Goal: Information Seeking & Learning: Learn about a topic

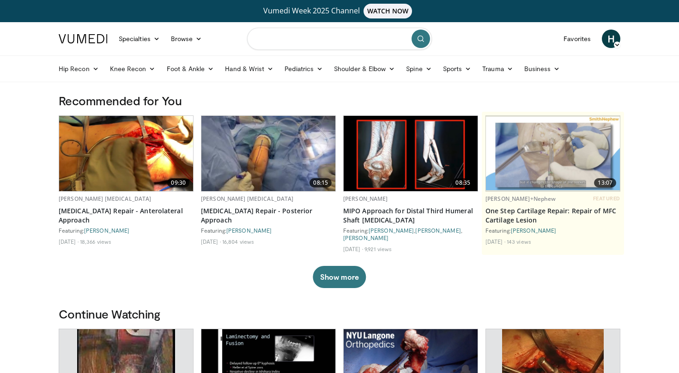
click at [324, 41] on input "Search topics, interventions" at bounding box center [339, 39] width 185 height 22
drag, startPoint x: 329, startPoint y: 69, endPoint x: 325, endPoint y: 39, distance: 30.3
click at [320, 43] on input "**********" at bounding box center [339, 39] width 185 height 22
type input "**********"
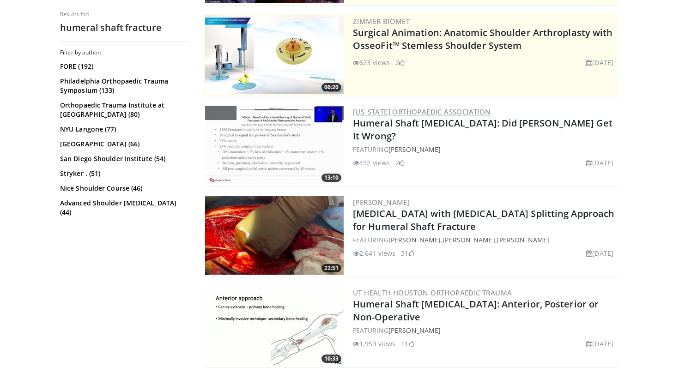
scroll to position [204, 0]
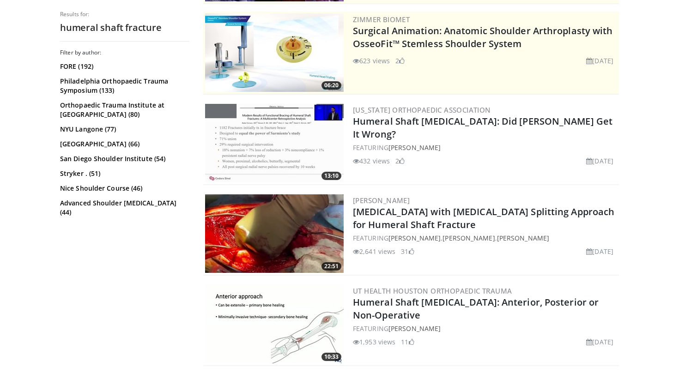
click at [258, 139] on img at bounding box center [274, 143] width 139 height 79
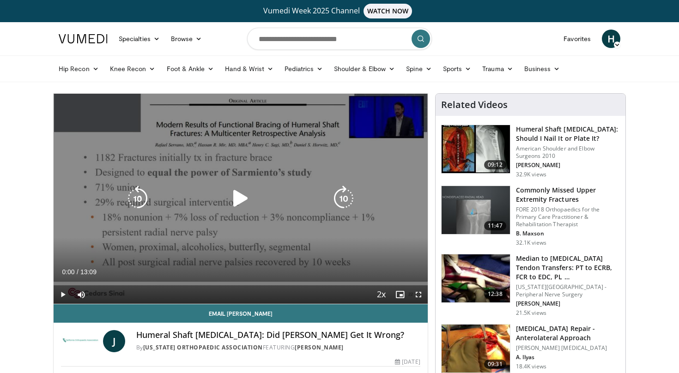
click at [244, 199] on icon "Video Player" at bounding box center [241, 199] width 26 height 26
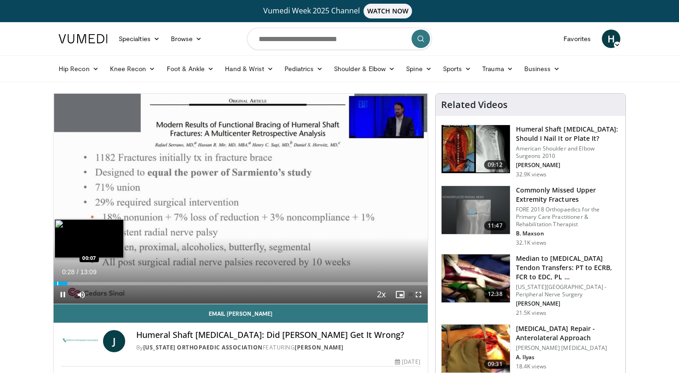
click at [56, 284] on div "Loaded : 5.06% 00:28 00:07" at bounding box center [241, 284] width 374 height 4
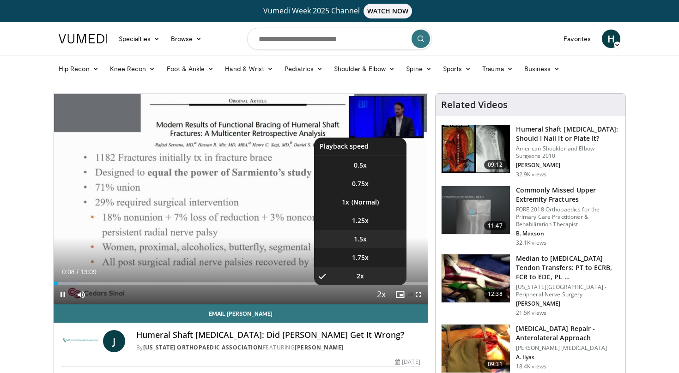
click at [365, 230] on li "1.5x" at bounding box center [360, 239] width 92 height 18
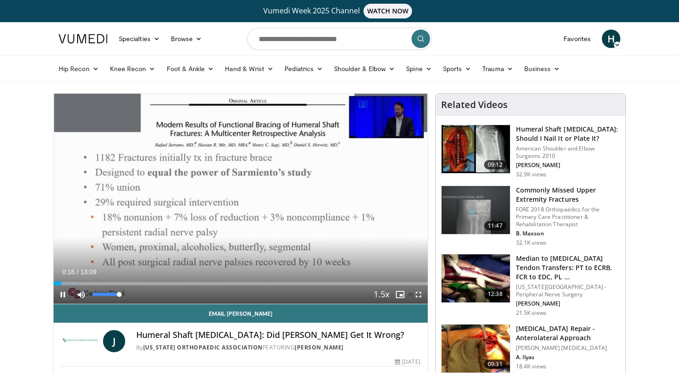
click at [124, 294] on div "Mute 100%" at bounding box center [104, 295] width 65 height 18
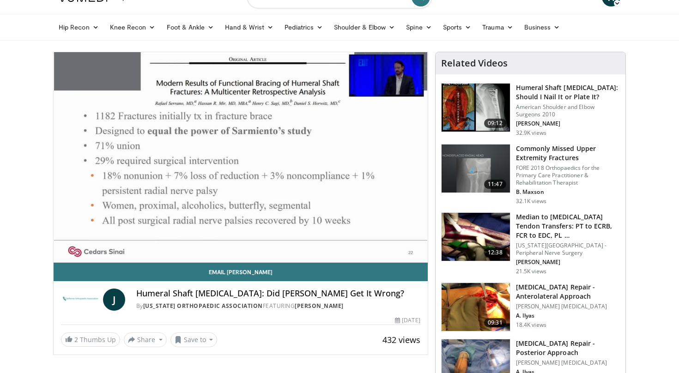
scroll to position [43, 0]
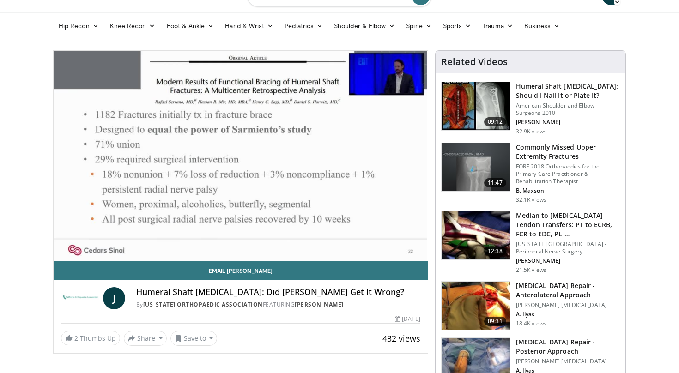
click at [64, 254] on div "10 seconds Tap to unmute" at bounding box center [241, 156] width 374 height 210
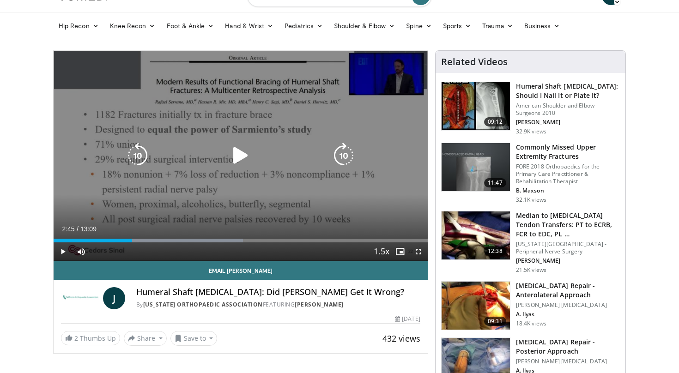
click at [233, 163] on icon "Video Player" at bounding box center [241, 156] width 26 height 26
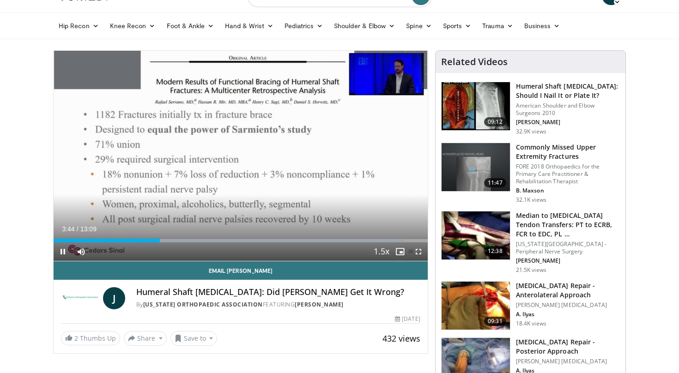
click at [62, 254] on span "Video Player" at bounding box center [63, 252] width 18 height 18
click at [61, 253] on span "Video Player" at bounding box center [63, 252] width 18 height 18
click at [60, 252] on span "Video Player" at bounding box center [63, 252] width 18 height 18
click at [59, 253] on span "Video Player" at bounding box center [63, 252] width 18 height 18
click at [59, 252] on span "Video Player" at bounding box center [63, 252] width 18 height 18
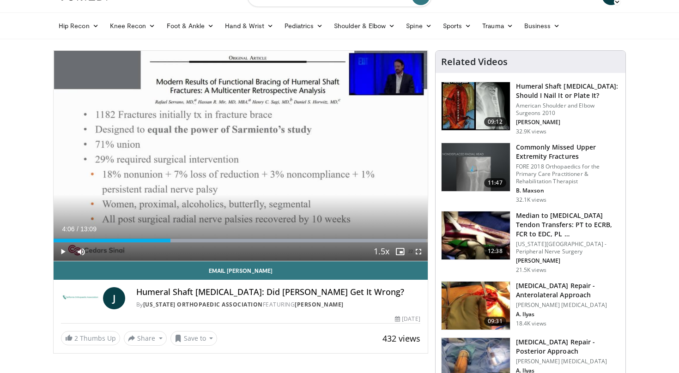
click at [65, 254] on span "Video Player" at bounding box center [63, 252] width 18 height 18
click at [60, 252] on span "Video Player" at bounding box center [63, 252] width 18 height 18
click at [63, 251] on span "Video Player" at bounding box center [63, 252] width 18 height 18
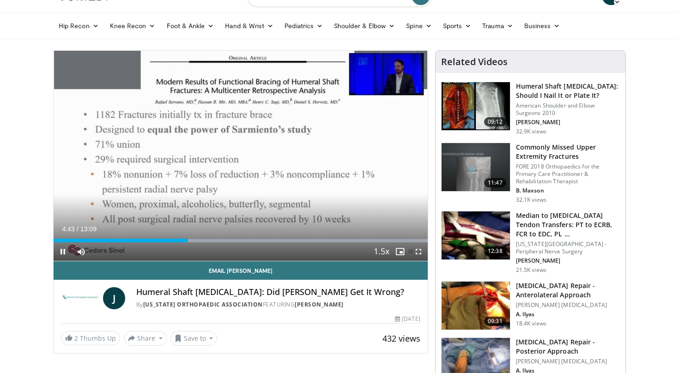
click at [61, 251] on span "Video Player" at bounding box center [63, 252] width 18 height 18
click at [64, 250] on span "Video Player" at bounding box center [63, 252] width 18 height 18
click at [61, 252] on span "Video Player" at bounding box center [63, 252] width 18 height 18
click at [60, 252] on span "Video Player" at bounding box center [63, 252] width 18 height 18
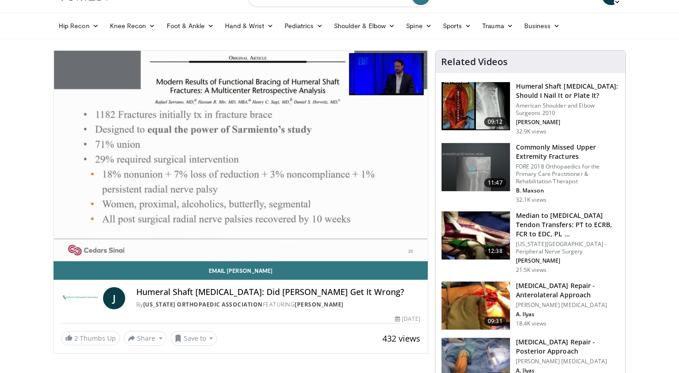
click at [62, 252] on div "10 seconds Tap to unmute" at bounding box center [241, 156] width 374 height 210
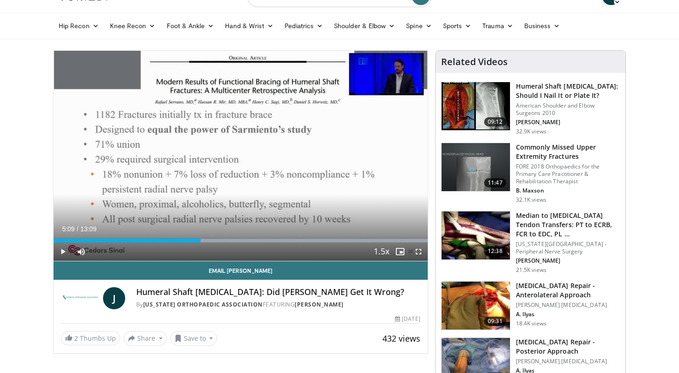
click at [62, 254] on span "Video Player" at bounding box center [63, 252] width 18 height 18
click at [62, 249] on span "Video Player" at bounding box center [63, 252] width 18 height 18
click at [64, 252] on span "Video Player" at bounding box center [63, 252] width 18 height 18
click at [61, 253] on span "Video Player" at bounding box center [63, 252] width 18 height 18
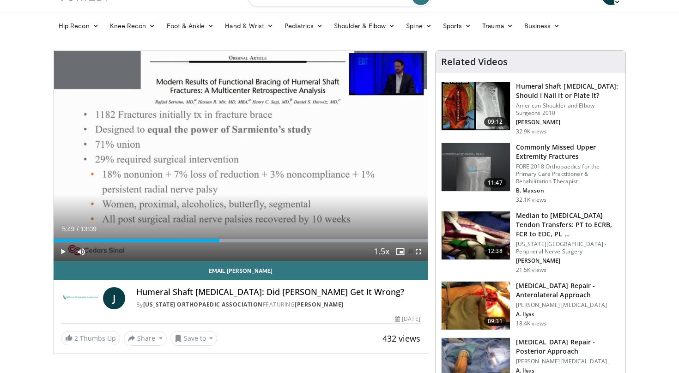
click at [57, 252] on span "Video Player" at bounding box center [63, 252] width 18 height 18
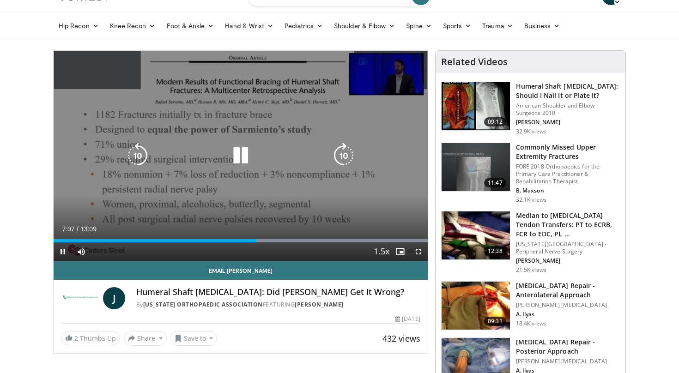
click at [243, 158] on icon "Video Player" at bounding box center [241, 156] width 26 height 26
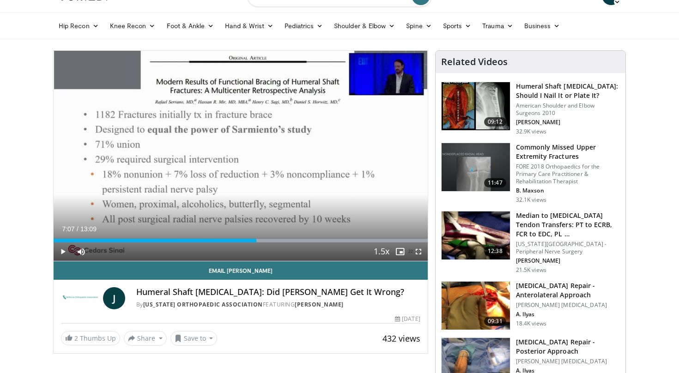
click at [61, 249] on span "Video Player" at bounding box center [63, 252] width 18 height 18
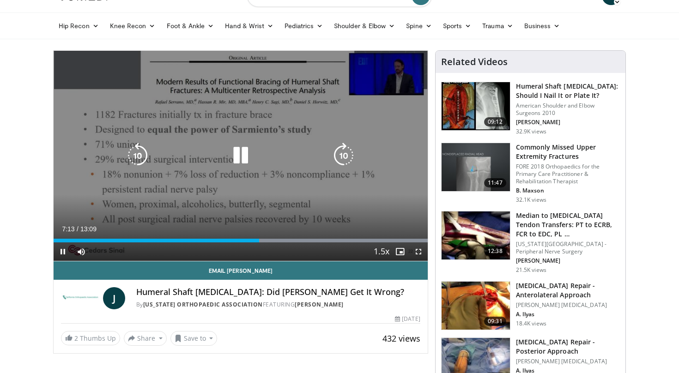
click at [240, 145] on icon "Video Player" at bounding box center [241, 156] width 26 height 26
click at [239, 158] on icon "Video Player" at bounding box center [241, 156] width 26 height 26
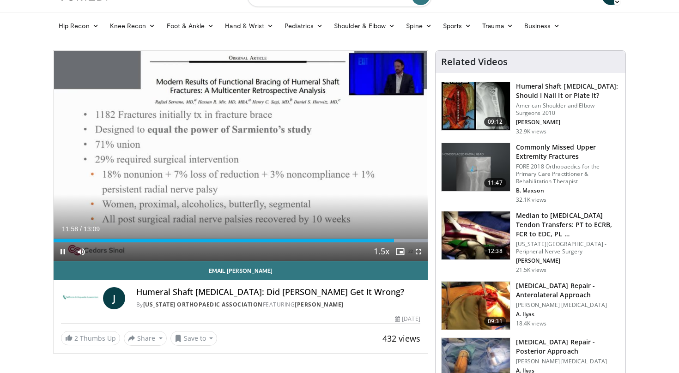
click at [63, 252] on span "Video Player" at bounding box center [63, 252] width 18 height 18
click at [62, 252] on span "Video Player" at bounding box center [63, 252] width 18 height 18
click at [61, 250] on span "Video Player" at bounding box center [63, 252] width 18 height 18
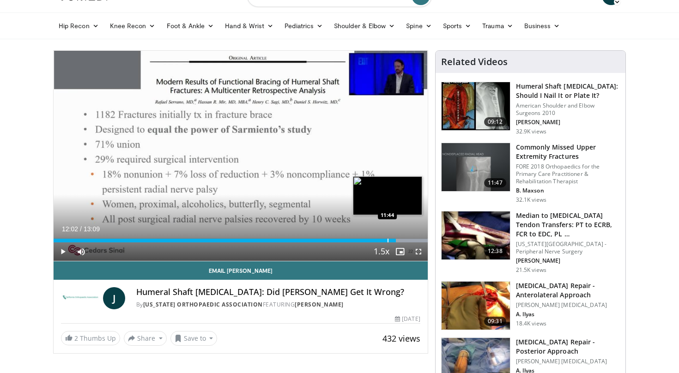
click at [387, 240] on div "12:02" at bounding box center [225, 241] width 342 height 4
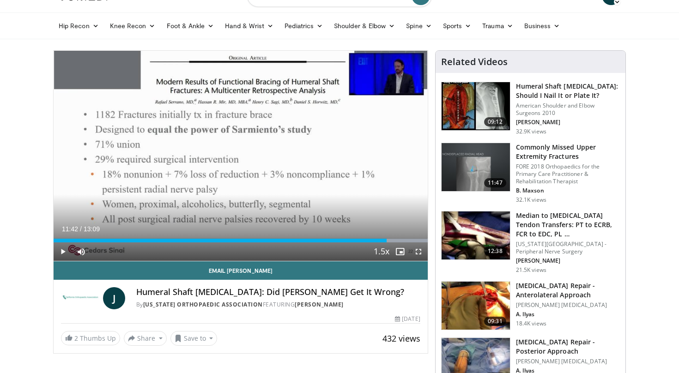
click at [61, 251] on span "Video Player" at bounding box center [63, 252] width 18 height 18
click at [65, 251] on span "Video Player" at bounding box center [63, 252] width 18 height 18
click at [66, 251] on span "Video Player" at bounding box center [63, 252] width 18 height 18
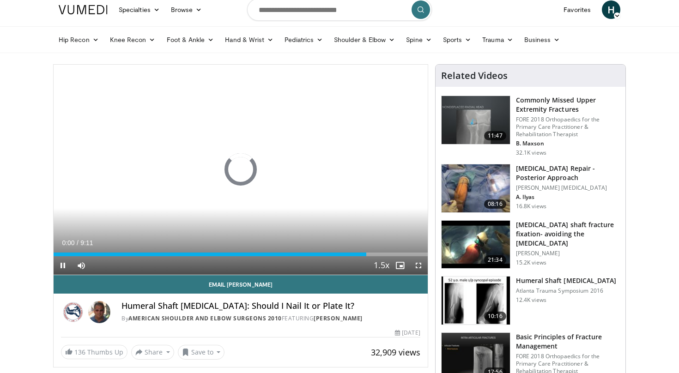
scroll to position [33, 0]
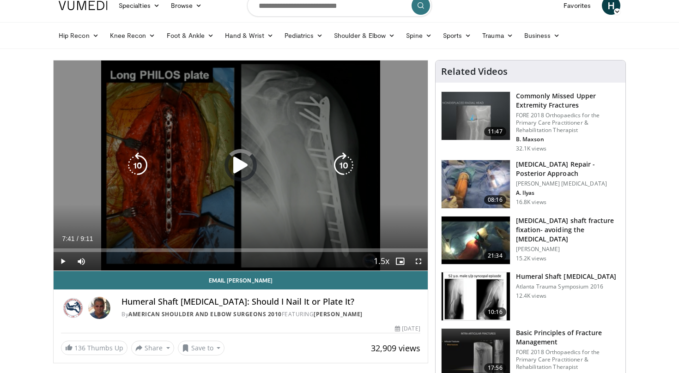
click at [245, 170] on icon "Video Player" at bounding box center [241, 165] width 26 height 26
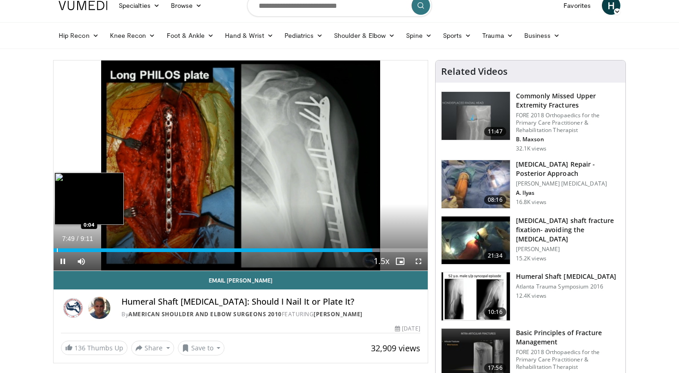
click at [57, 249] on div "Progress Bar" at bounding box center [57, 251] width 1 height 4
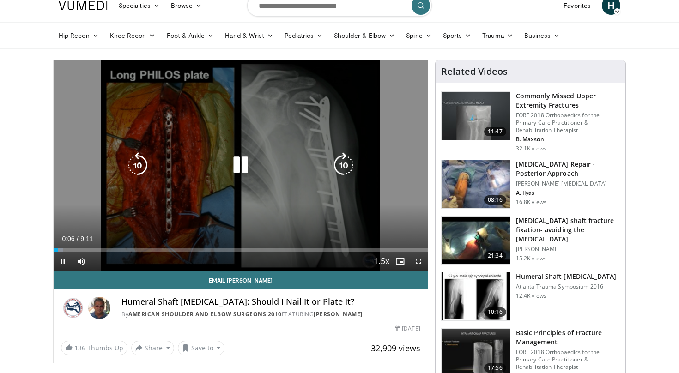
click at [237, 169] on icon "Video Player" at bounding box center [241, 165] width 26 height 26
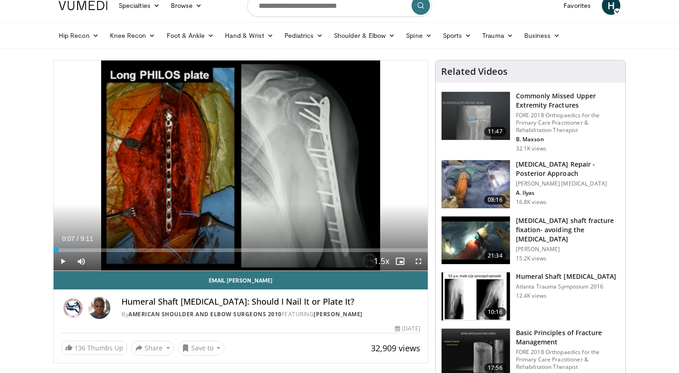
click at [65, 261] on span "Video Player" at bounding box center [63, 261] width 18 height 18
click at [64, 261] on span "Video Player" at bounding box center [63, 261] width 18 height 18
click at [63, 261] on span "Video Player" at bounding box center [63, 261] width 18 height 18
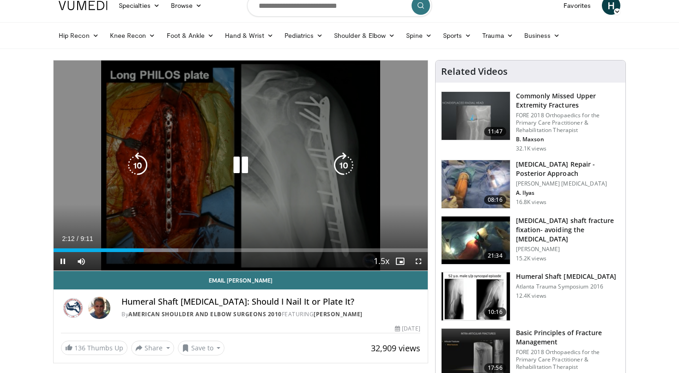
click at [233, 165] on icon "Video Player" at bounding box center [241, 165] width 26 height 26
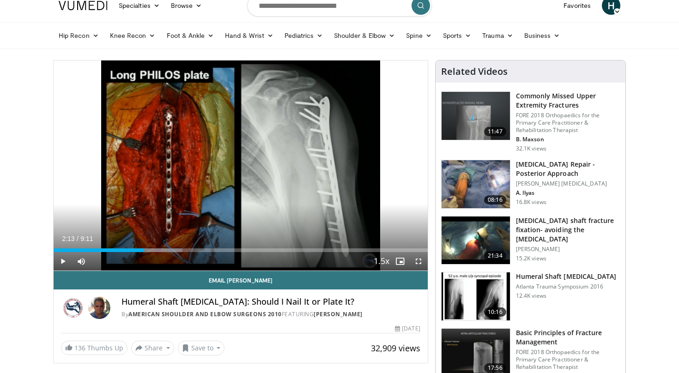
click at [64, 262] on span "Video Player" at bounding box center [63, 261] width 18 height 18
click at [59, 262] on span "Video Player" at bounding box center [63, 261] width 18 height 18
click at [61, 265] on span "Video Player" at bounding box center [63, 261] width 18 height 18
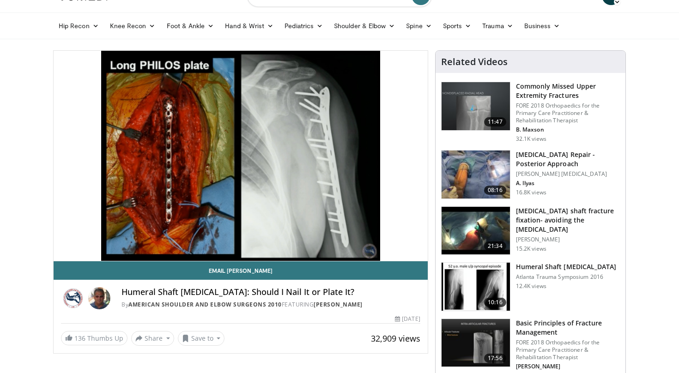
scroll to position [44, 0]
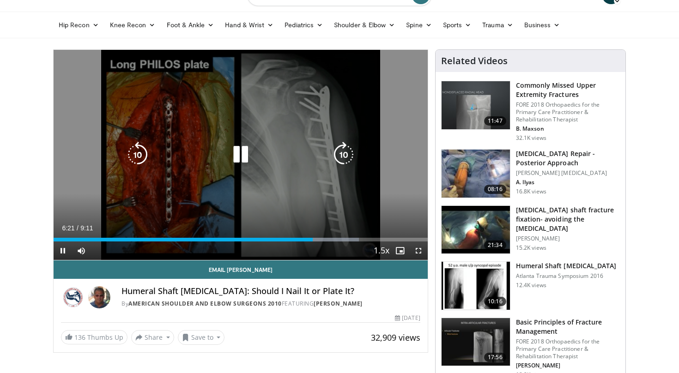
click at [233, 150] on icon "Video Player" at bounding box center [241, 155] width 26 height 26
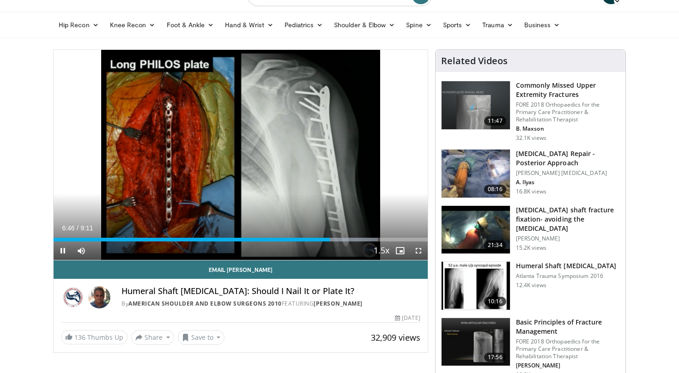
click at [61, 250] on span "Video Player" at bounding box center [63, 251] width 18 height 18
click at [62, 250] on span "Video Player" at bounding box center [63, 251] width 18 height 18
click at [66, 252] on span "Video Player" at bounding box center [63, 251] width 18 height 18
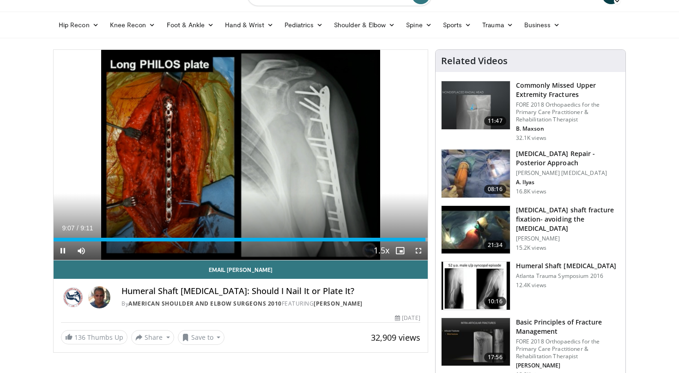
click at [64, 250] on video-js "**********" at bounding box center [241, 155] width 374 height 211
click at [61, 250] on span "Video Player" at bounding box center [63, 251] width 18 height 18
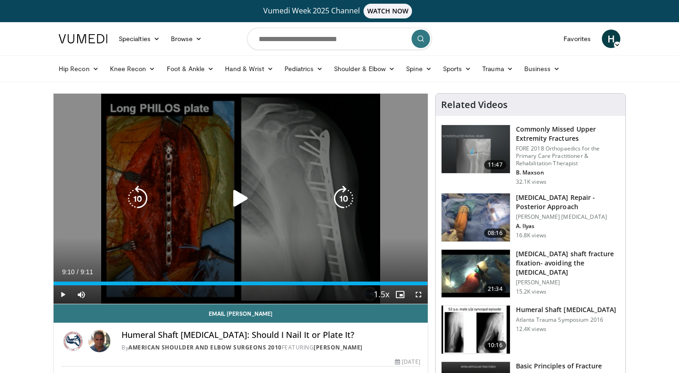
scroll to position [0, 0]
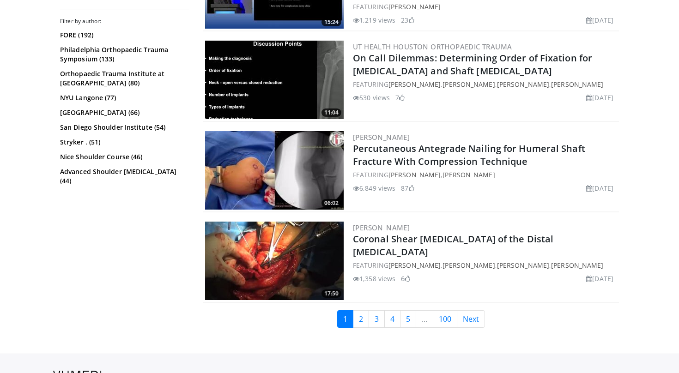
scroll to position [2267, 0]
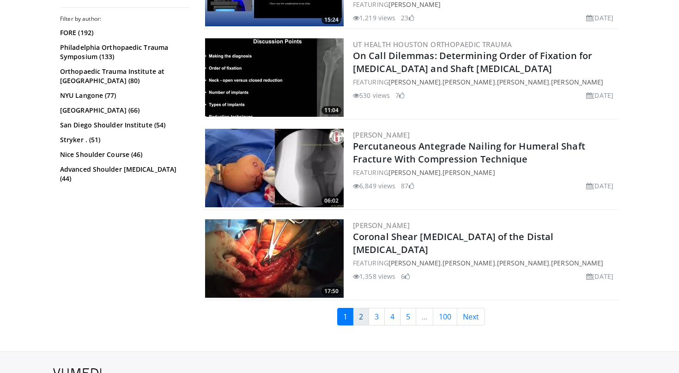
click at [363, 308] on link "2" at bounding box center [361, 317] width 16 height 18
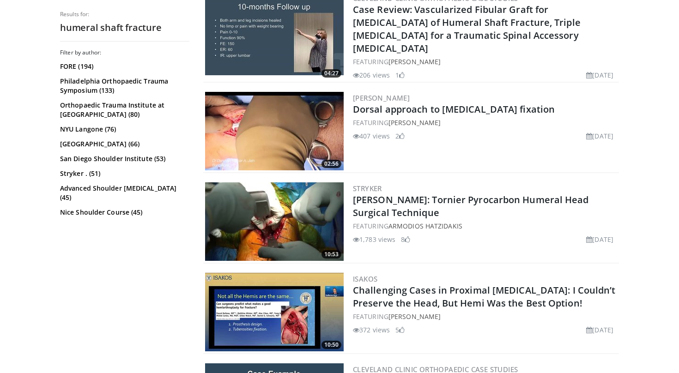
scroll to position [565, 0]
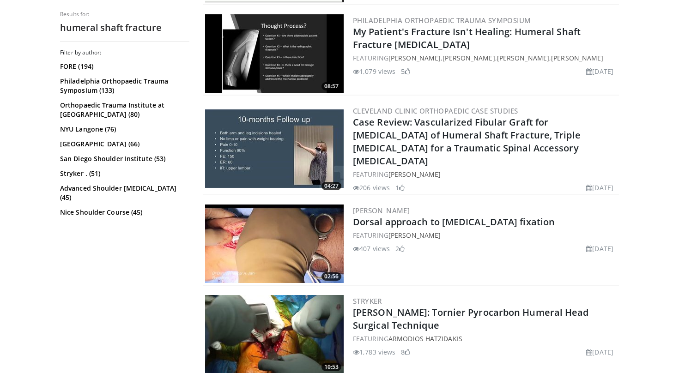
click at [278, 137] on img at bounding box center [274, 148] width 139 height 79
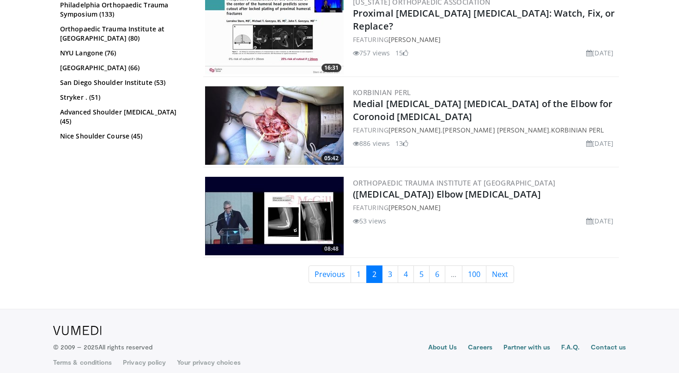
scroll to position [2313, 0]
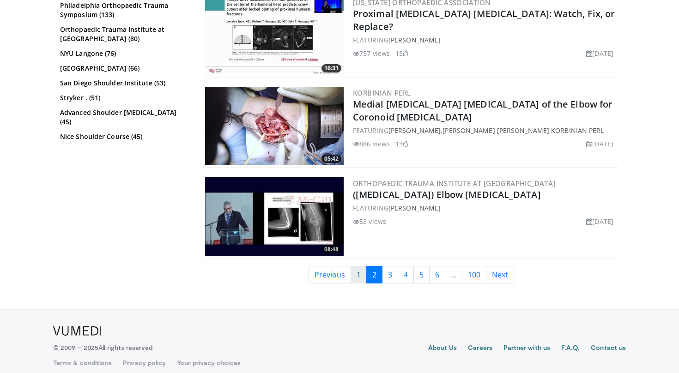
click at [361, 266] on link "1" at bounding box center [359, 275] width 16 height 18
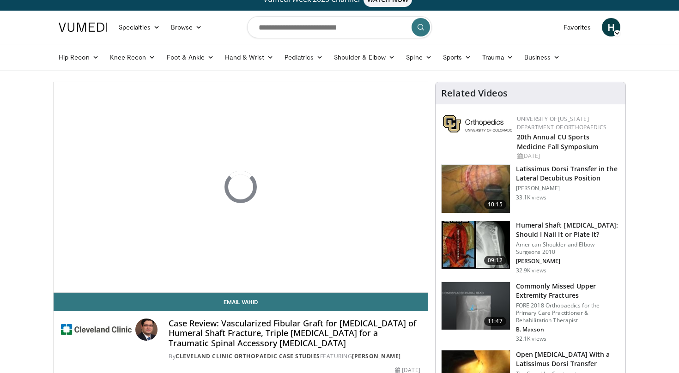
scroll to position [12, 0]
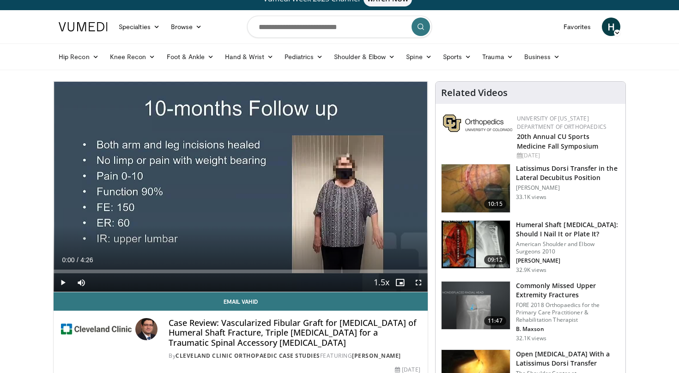
click at [64, 277] on span "Video Player" at bounding box center [63, 282] width 18 height 18
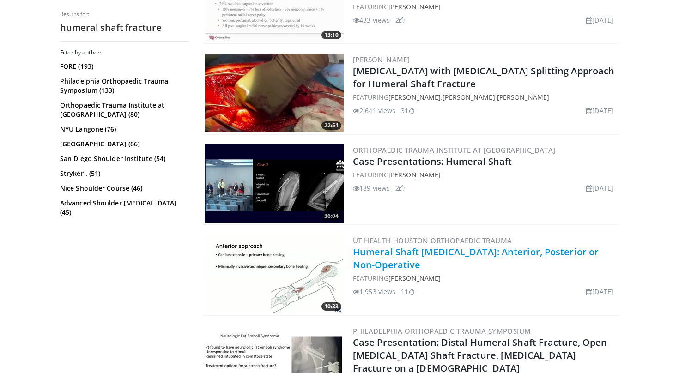
scroll to position [385, 0]
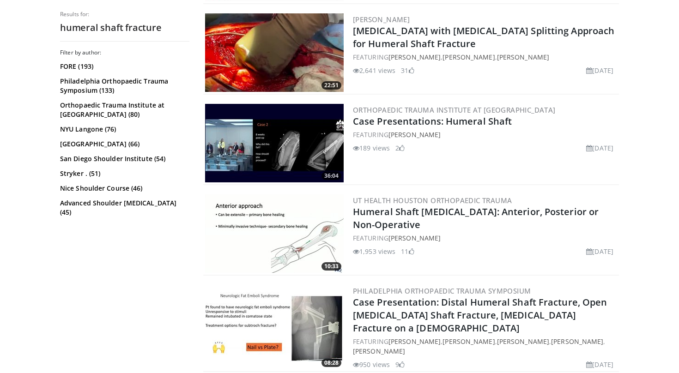
click at [292, 152] on img at bounding box center [274, 143] width 139 height 79
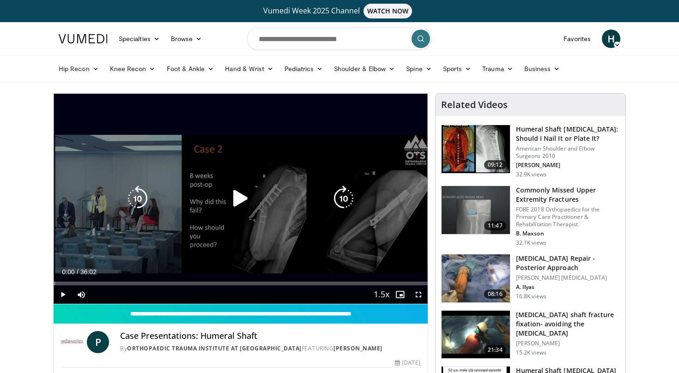
click at [235, 215] on div "10 seconds Tap to unmute" at bounding box center [241, 199] width 374 height 210
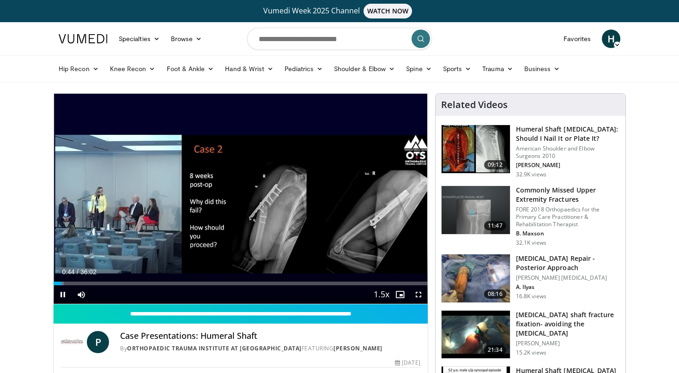
click at [63, 297] on span "Video Player" at bounding box center [63, 295] width 18 height 18
click at [61, 294] on span "Video Player" at bounding box center [63, 295] width 18 height 18
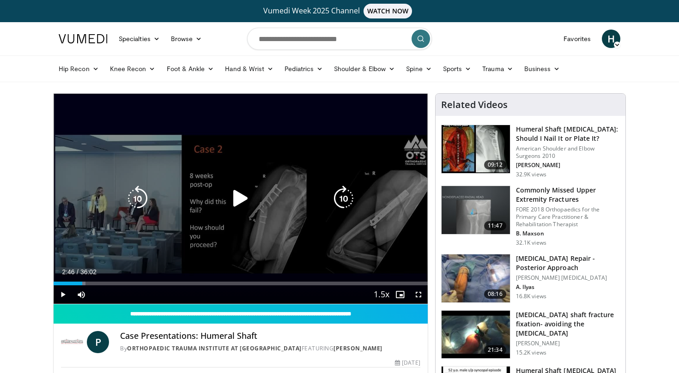
click at [239, 200] on icon "Video Player" at bounding box center [241, 199] width 26 height 26
click at [243, 194] on icon "Video Player" at bounding box center [241, 199] width 26 height 26
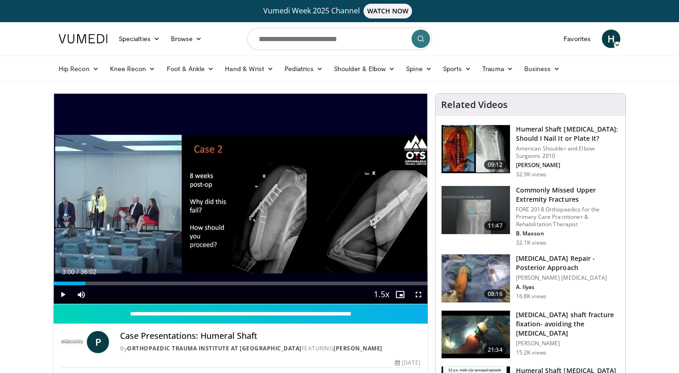
click at [63, 292] on span "Video Player" at bounding box center [63, 295] width 18 height 18
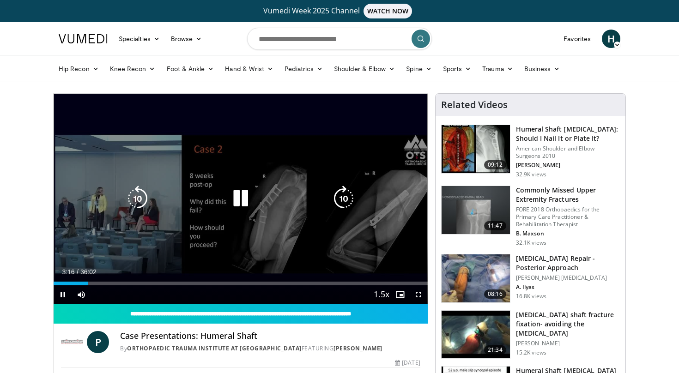
click at [128, 194] on icon "Video Player" at bounding box center [138, 199] width 26 height 26
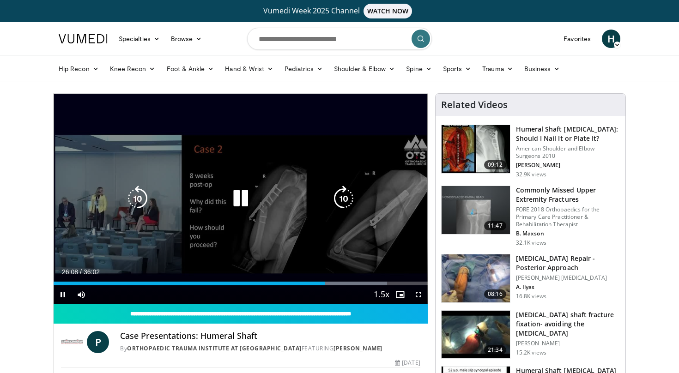
click at [244, 202] on icon "Video Player" at bounding box center [241, 199] width 26 height 26
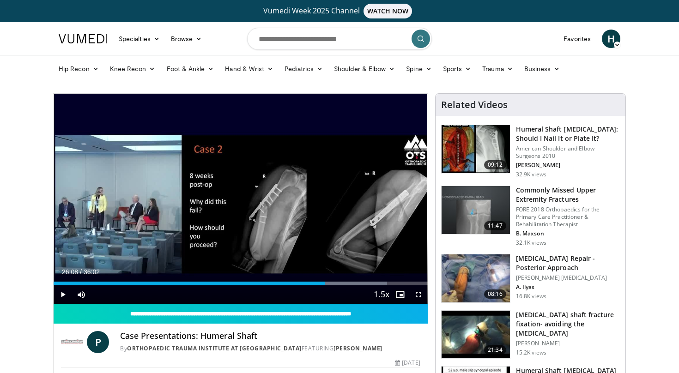
click at [62, 295] on span "Video Player" at bounding box center [63, 295] width 18 height 18
click at [61, 295] on span "Video Player" at bounding box center [63, 295] width 18 height 18
click at [62, 297] on span "Video Player" at bounding box center [63, 295] width 18 height 18
